Goal: Transaction & Acquisition: Subscribe to service/newsletter

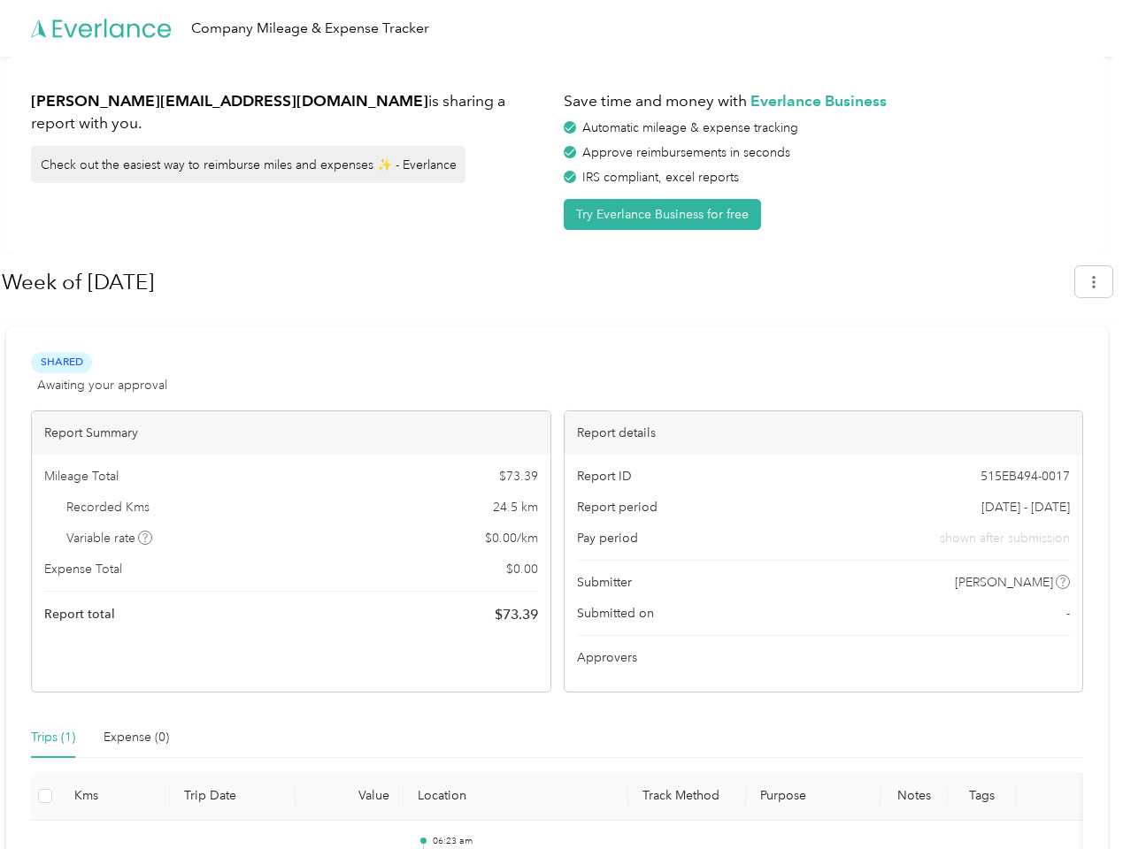
click at [565, 425] on div "Report details" at bounding box center [824, 432] width 518 height 43
click at [561, 28] on div "Company Mileage & Expense Tracker" at bounding box center [557, 28] width 1114 height 57
click at [665, 214] on button "Try Everlance Business for free" at bounding box center [662, 214] width 197 height 31
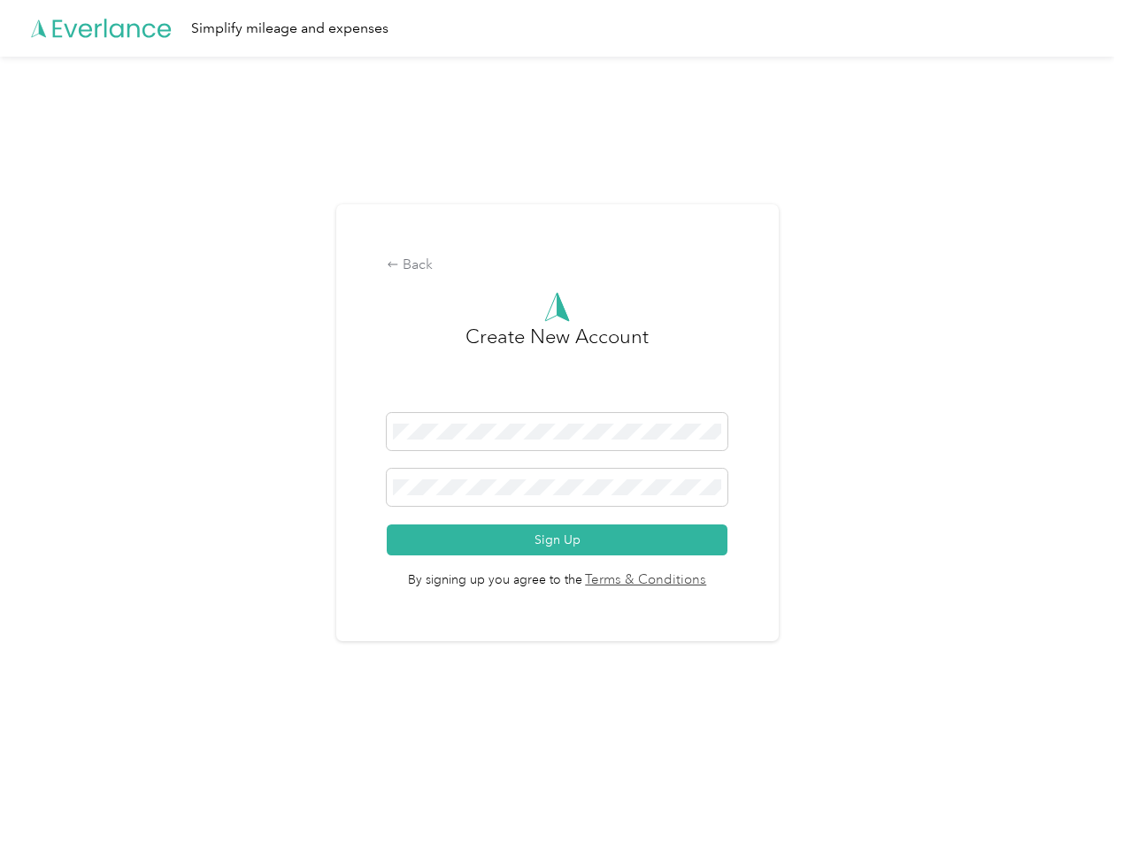
click at [537, 282] on div "Back Create New Account Sign Up By signing up you agree to the Terms & Conditio…" at bounding box center [557, 423] width 442 height 438
click at [1102, 281] on div "Back Create New Account Sign Up By signing up you agree to the Terms & Conditio…" at bounding box center [557, 431] width 1114 height 748
click at [146, 538] on div "Back Create New Account Sign Up By signing up you agree to the Terms & Conditio…" at bounding box center [557, 431] width 1114 height 748
click at [697, 582] on link "Terms & Conditions" at bounding box center [644, 581] width 125 height 20
click at [53, 738] on div "Back Create New Account Sign Up By signing up you agree to the Terms & Conditio…" at bounding box center [557, 431] width 1114 height 748
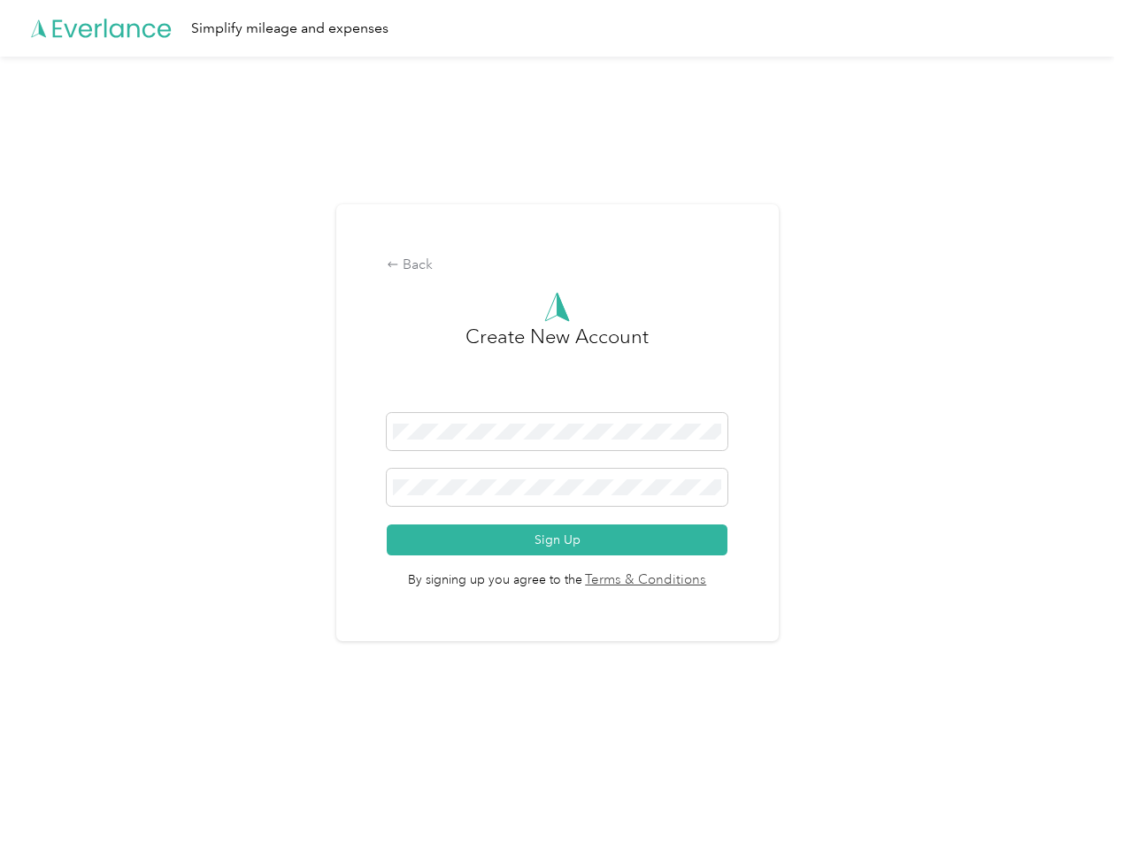
click at [136, 738] on div "Back Create New Account Sign Up By signing up you agree to the Terms & Conditio…" at bounding box center [557, 431] width 1114 height 748
click at [45, 796] on div "Back Create New Account Sign Up By signing up you agree to the Terms & Conditio…" at bounding box center [557, 431] width 1114 height 748
